Goal: Transaction & Acquisition: Purchase product/service

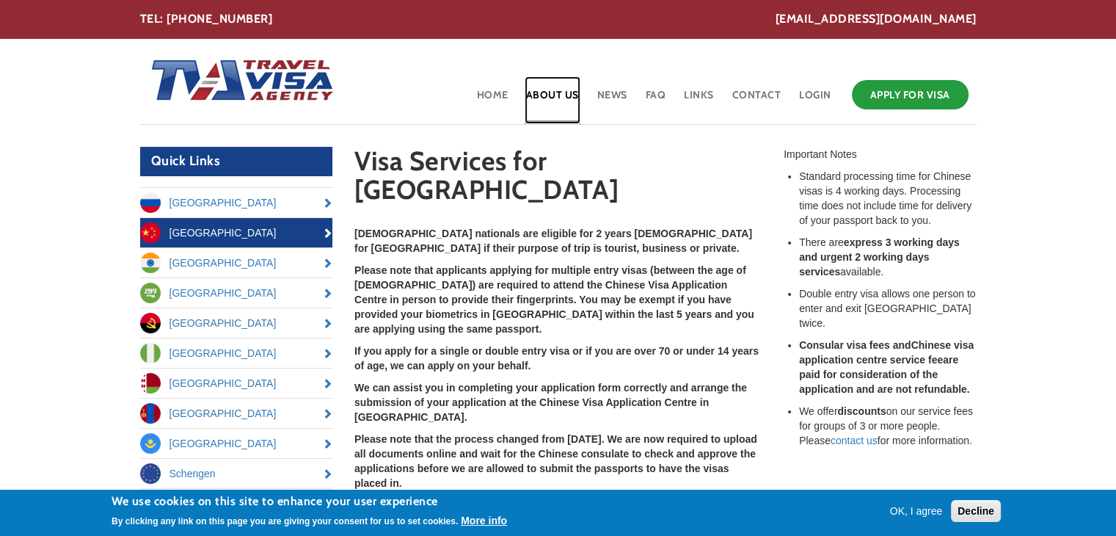
click at [564, 94] on link "About Us" at bounding box center [553, 100] width 56 height 48
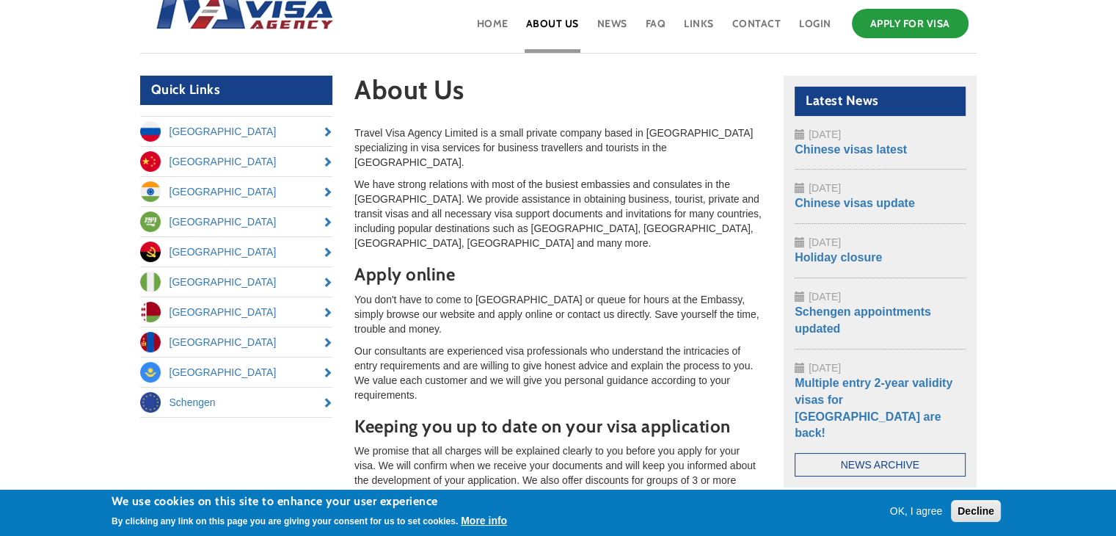
scroll to position [73, 0]
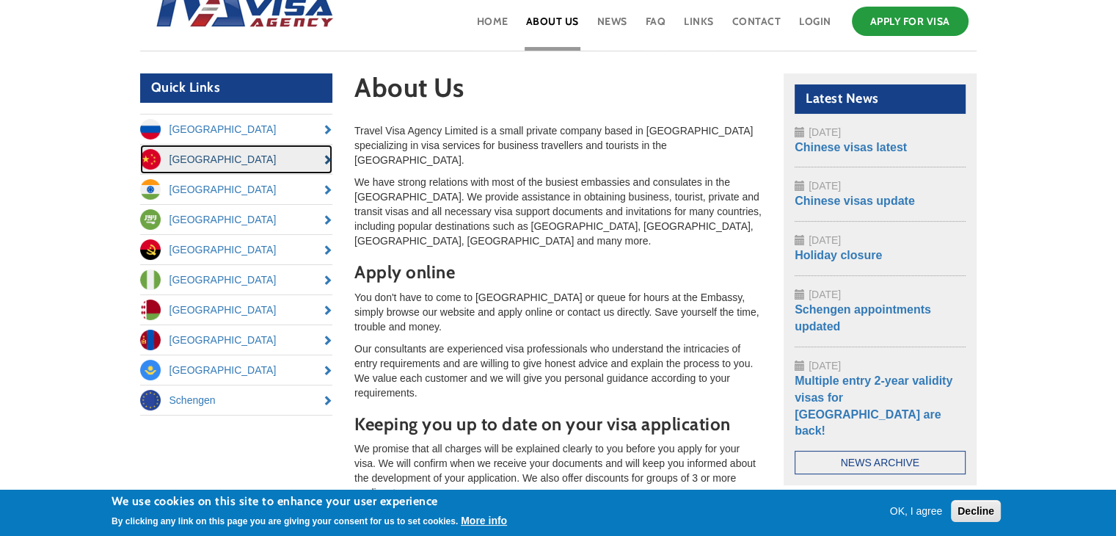
click at [180, 154] on link "[GEOGRAPHIC_DATA]" at bounding box center [236, 159] width 193 height 29
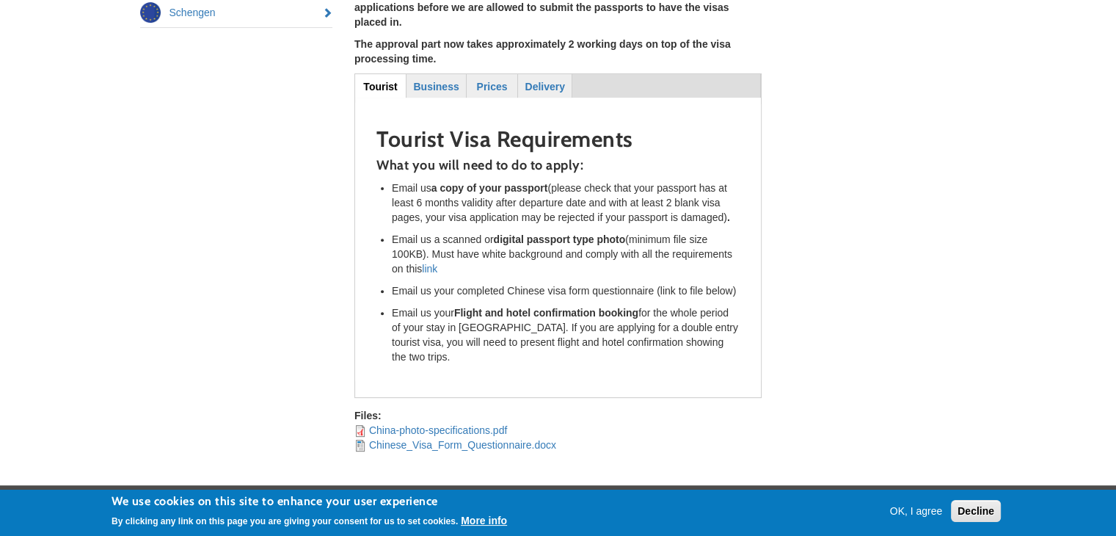
scroll to position [478, 0]
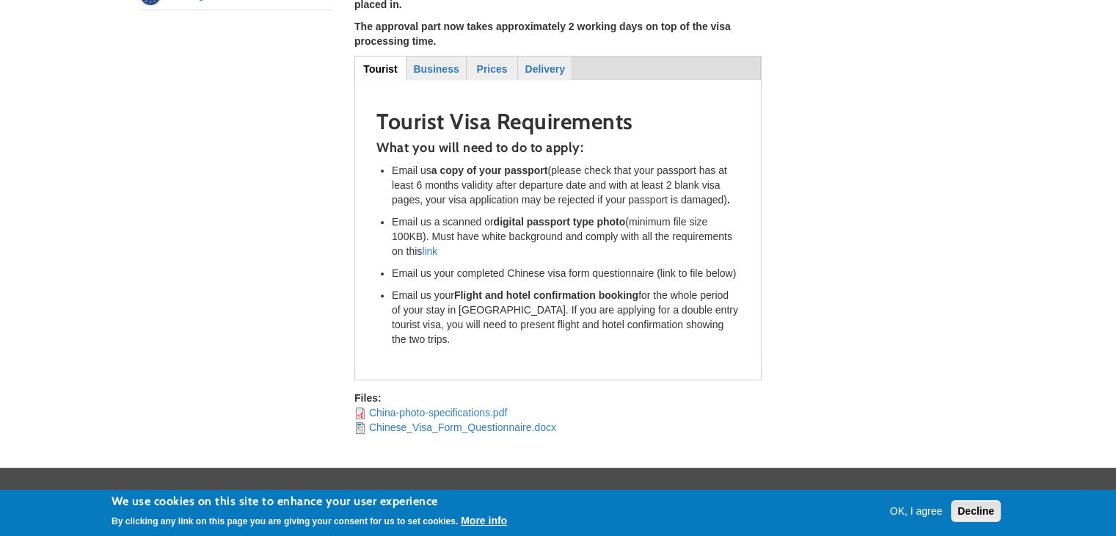
click at [980, 508] on button "Decline" at bounding box center [976, 511] width 50 height 22
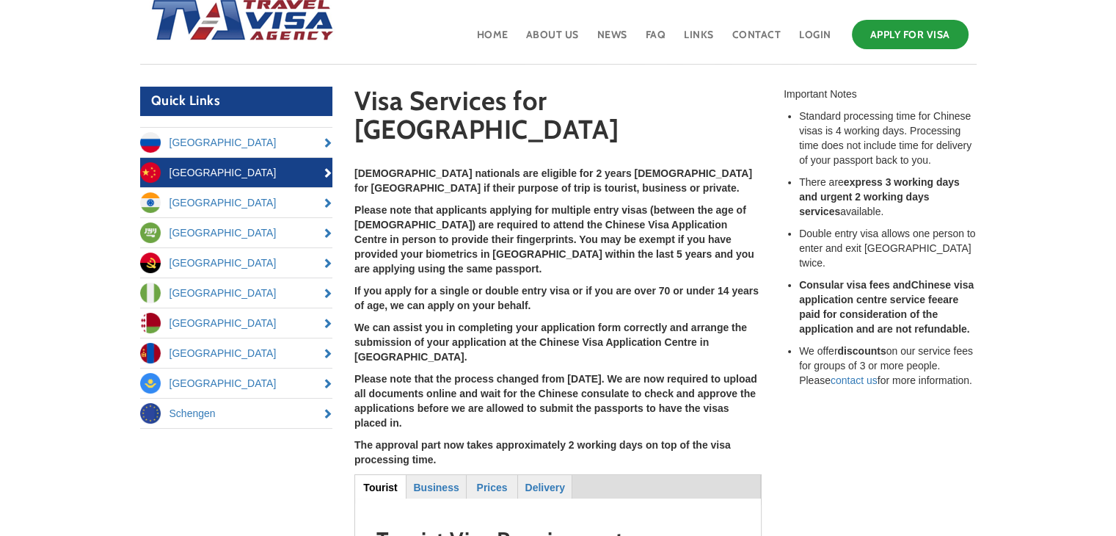
scroll to position [0, 0]
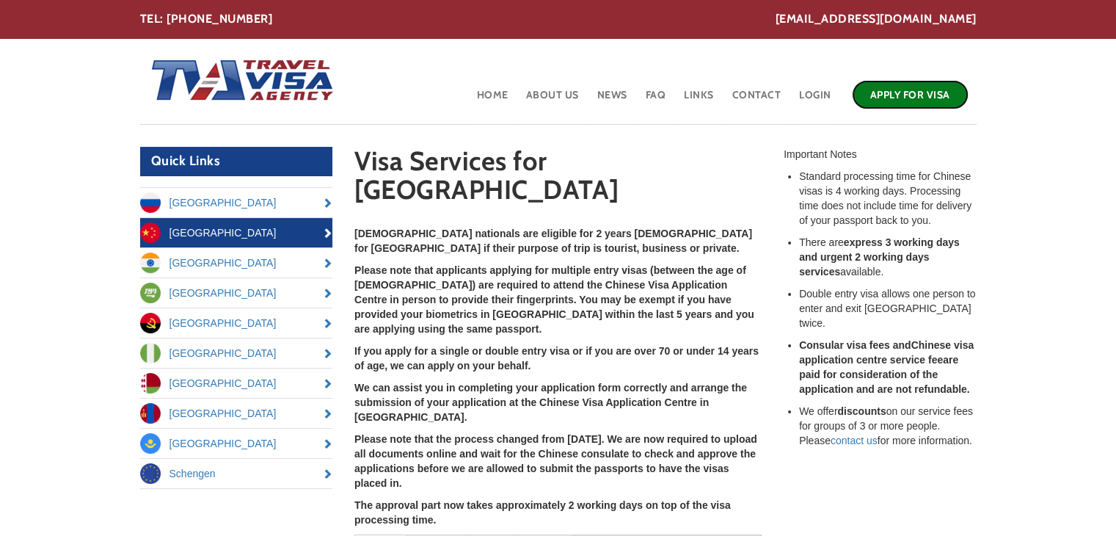
click at [902, 92] on link "Apply for Visa" at bounding box center [910, 94] width 117 height 29
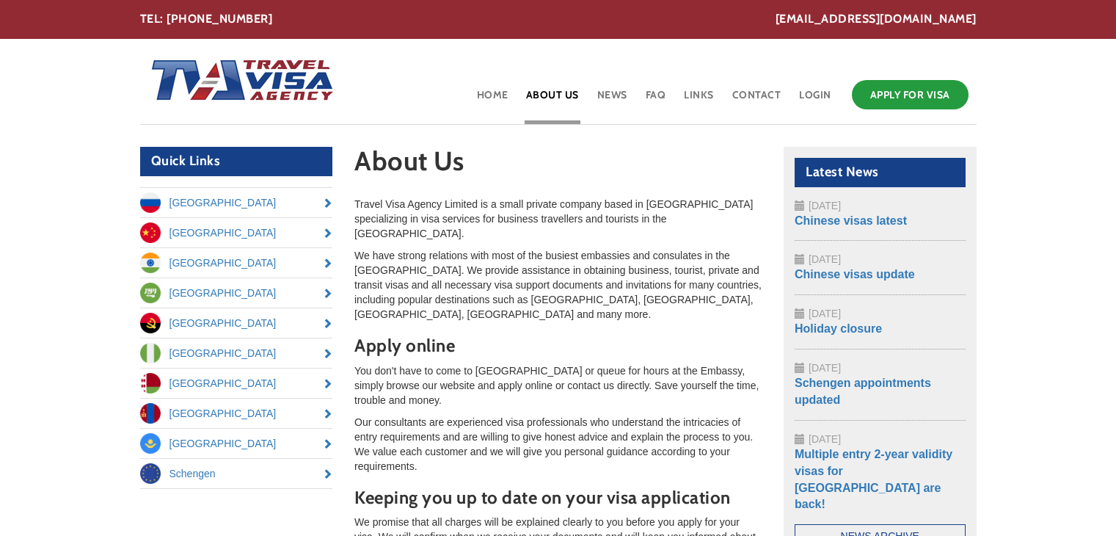
scroll to position [73, 0]
